Goal: Information Seeking & Learning: Learn about a topic

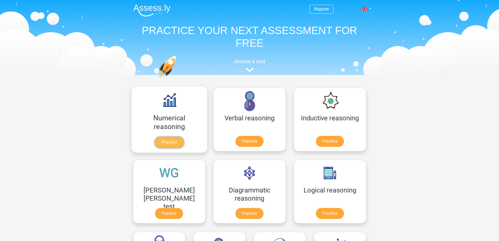
click at [155, 141] on link "Practice" at bounding box center [169, 142] width 29 height 12
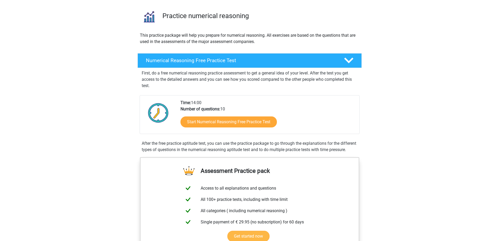
scroll to position [52, 0]
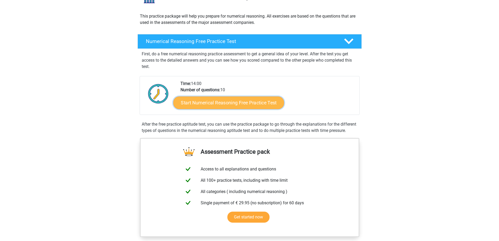
click at [234, 106] on link "Start Numerical Reasoning Free Practice Test" at bounding box center [228, 102] width 111 height 13
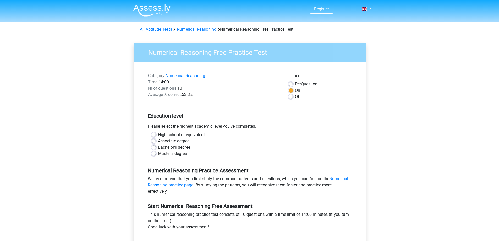
click at [158, 153] on label "Master's degree" at bounding box center [172, 153] width 29 height 6
click at [154, 153] on input "Master's degree" at bounding box center [154, 152] width 4 height 5
radio input "true"
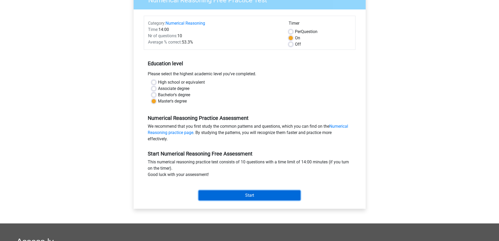
click at [251, 192] on input "Start" at bounding box center [250, 195] width 102 height 10
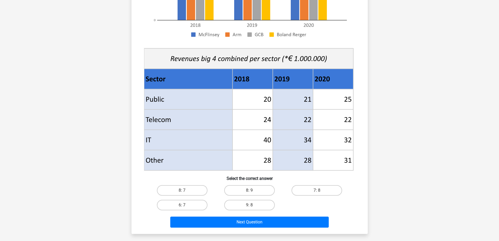
scroll to position [157, 0]
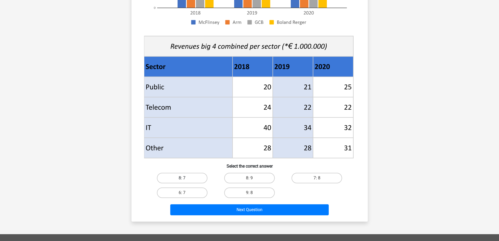
click at [190, 175] on label "8: 7" at bounding box center [182, 178] width 51 height 10
click at [185, 178] on input "8: 7" at bounding box center [183, 179] width 3 height 3
radio input "true"
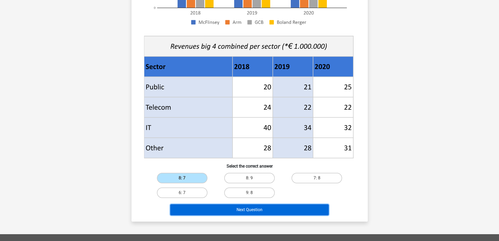
click at [251, 210] on button "Next Question" at bounding box center [249, 209] width 158 height 11
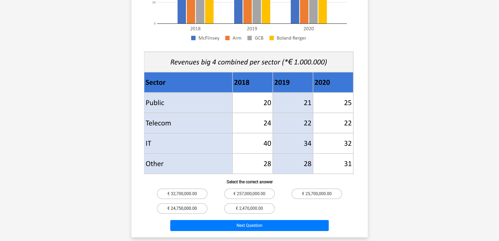
click at [181, 203] on label "€ 24,750,000.00" at bounding box center [182, 208] width 51 height 10
click at [182, 208] on input "€ 24,750,000.00" at bounding box center [183, 209] width 3 height 3
radio input "true"
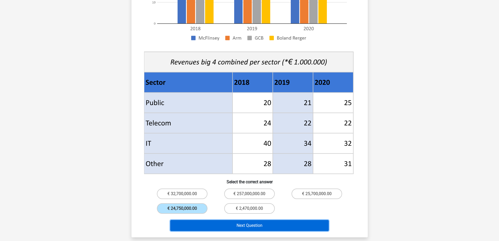
click at [262, 221] on button "Next Question" at bounding box center [249, 225] width 158 height 11
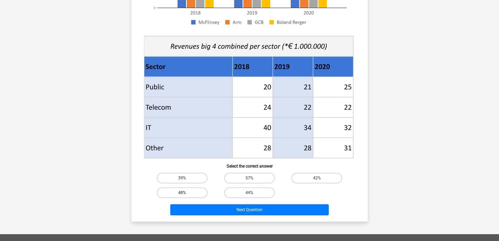
click at [186, 192] on label "48%" at bounding box center [182, 192] width 51 height 10
click at [185, 192] on input "48%" at bounding box center [183, 193] width 3 height 3
radio input "true"
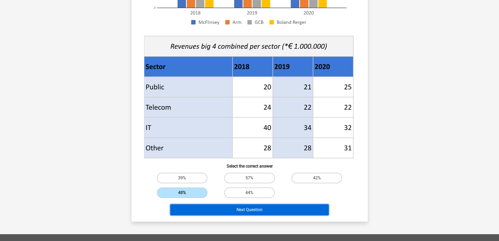
click at [262, 209] on button "Next Question" at bounding box center [249, 209] width 158 height 11
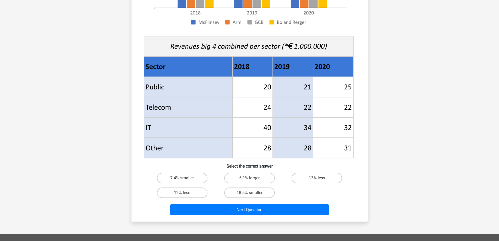
click at [190, 180] on label "7.4% smaller" at bounding box center [182, 178] width 51 height 10
click at [185, 180] on input "7.4% smaller" at bounding box center [183, 179] width 3 height 3
radio input "true"
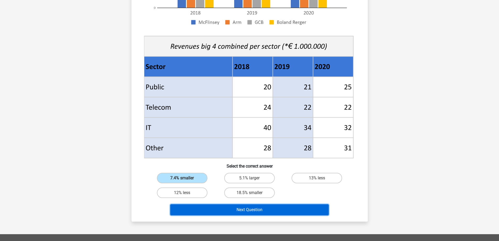
click at [240, 211] on button "Next Question" at bounding box center [249, 209] width 158 height 11
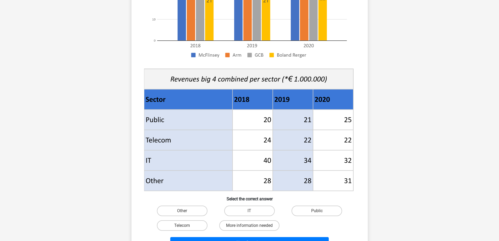
scroll to position [131, 0]
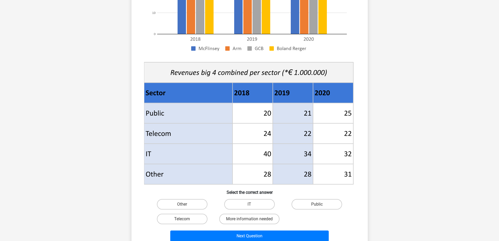
click at [320, 204] on input "Public" at bounding box center [318, 205] width 3 height 3
radio input "true"
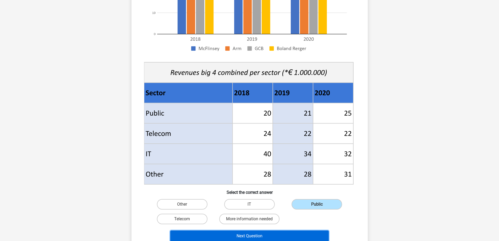
click at [274, 234] on button "Next Question" at bounding box center [249, 235] width 158 height 11
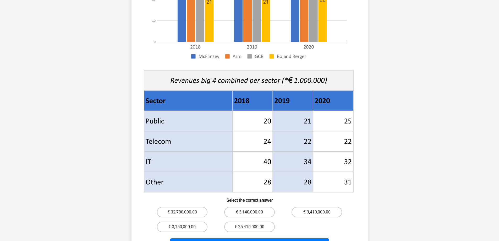
click at [314, 207] on label "€ 3,410,000.00" at bounding box center [316, 212] width 51 height 10
click at [317, 212] on input "€ 3,410,000.00" at bounding box center [318, 213] width 3 height 3
radio input "true"
click at [270, 238] on button "Next Question" at bounding box center [249, 243] width 158 height 11
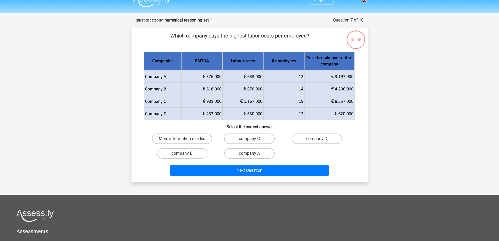
scroll to position [0, 0]
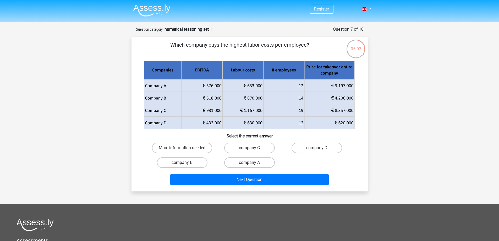
click at [187, 163] on label "company B" at bounding box center [182, 162] width 51 height 10
click at [185, 163] on input "company B" at bounding box center [183, 163] width 3 height 3
radio input "true"
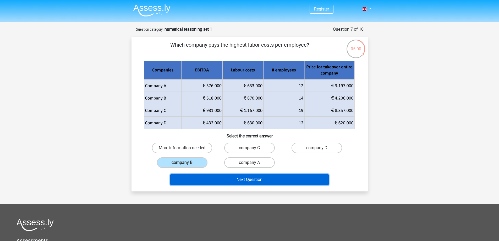
click at [264, 179] on button "Next Question" at bounding box center [249, 179] width 158 height 11
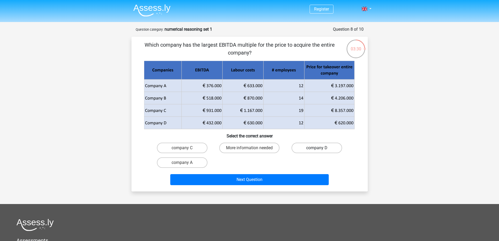
click at [315, 145] on label "company D" at bounding box center [316, 147] width 51 height 10
click at [317, 148] on input "company D" at bounding box center [318, 149] width 3 height 3
radio input "true"
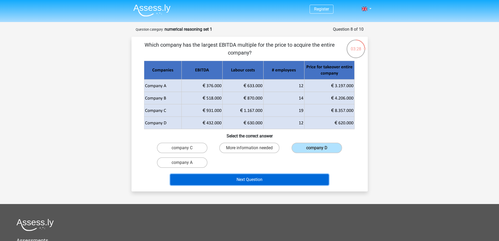
click at [261, 179] on button "Next Question" at bounding box center [249, 179] width 158 height 11
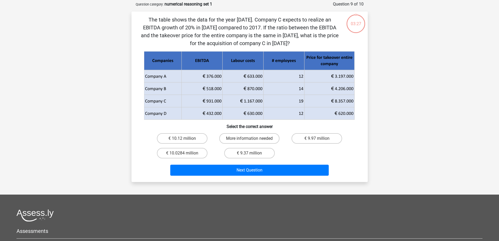
scroll to position [26, 0]
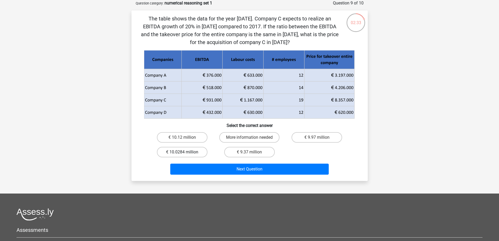
click at [189, 151] on label "€ 10.0284 million" at bounding box center [182, 152] width 51 height 10
click at [185, 152] on input "€ 10.0284 million" at bounding box center [183, 153] width 3 height 3
radio input "true"
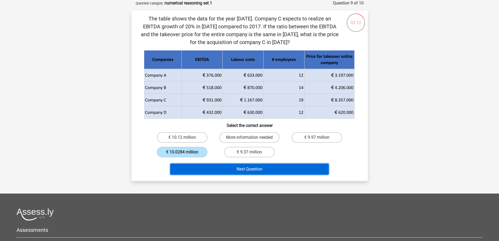
click at [253, 172] on button "Next Question" at bounding box center [249, 168] width 158 height 11
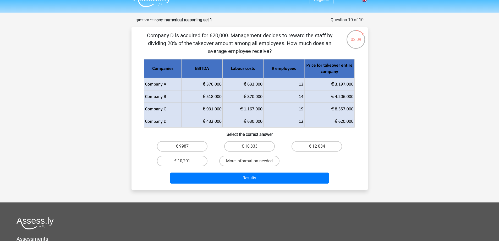
scroll to position [0, 0]
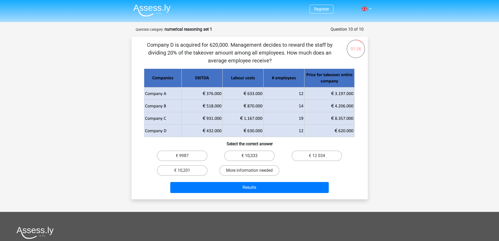
click at [257, 154] on label "€ 10,333" at bounding box center [249, 155] width 51 height 10
click at [253, 156] on input "€ 10,333" at bounding box center [250, 157] width 3 height 3
radio input "true"
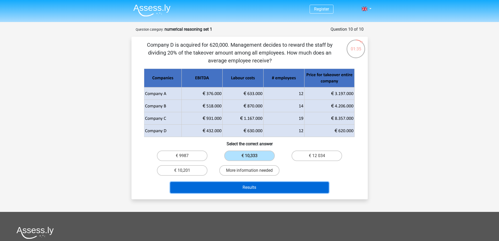
click at [261, 185] on button "Results" at bounding box center [249, 187] width 158 height 11
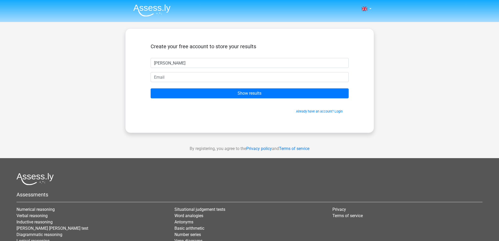
type input "[PERSON_NAME]"
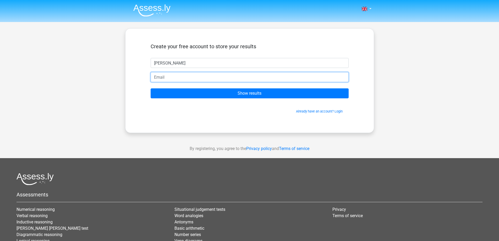
type input "a"
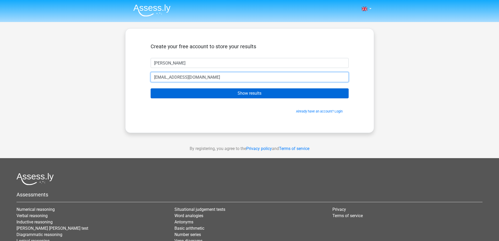
type input "[EMAIL_ADDRESS][DOMAIN_NAME]"
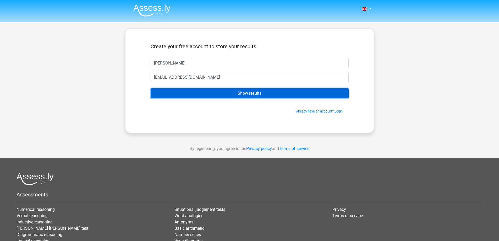
click at [254, 94] on input "Show results" at bounding box center [250, 93] width 198 height 10
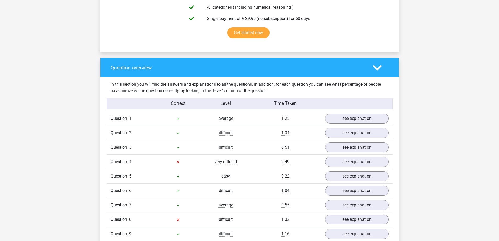
scroll to position [367, 0]
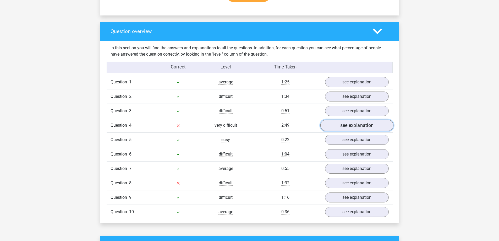
click at [346, 126] on link "see explanation" at bounding box center [356, 126] width 73 height 12
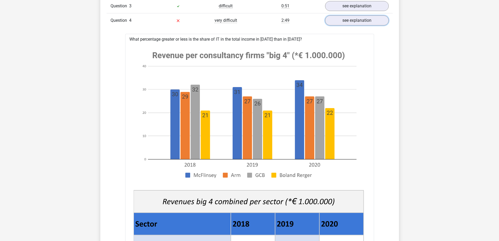
scroll to position [419, 0]
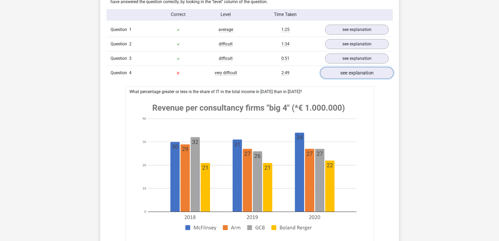
click at [364, 70] on link "see explanation" at bounding box center [356, 73] width 73 height 12
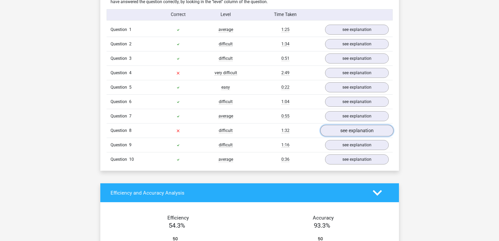
click at [345, 132] on link "see explanation" at bounding box center [356, 131] width 73 height 12
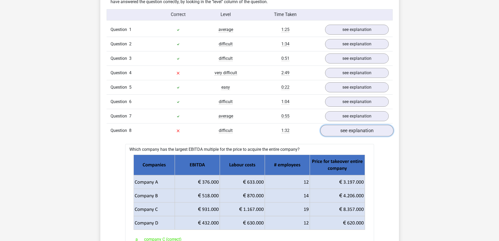
click at [343, 130] on link "see explanation" at bounding box center [356, 131] width 73 height 12
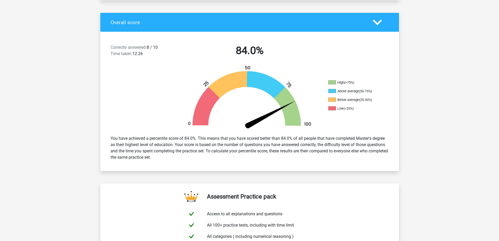
scroll to position [0, 0]
